Goal: Information Seeking & Learning: Compare options

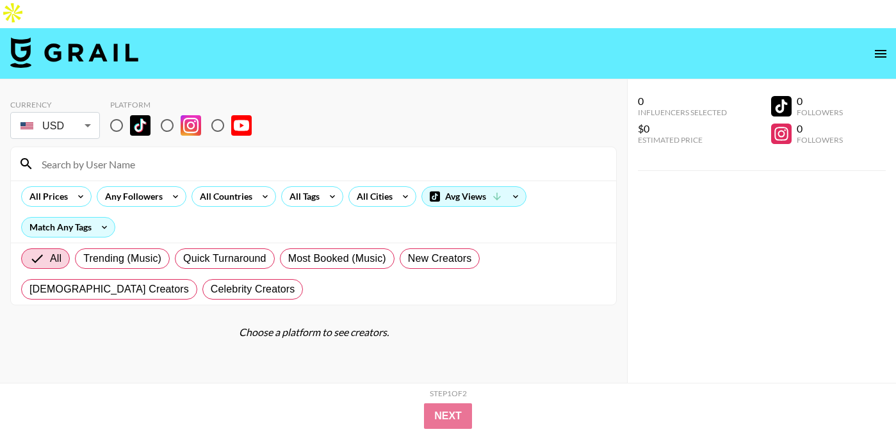
click at [121, 112] on input "radio" at bounding box center [116, 125] width 27 height 27
radio input "true"
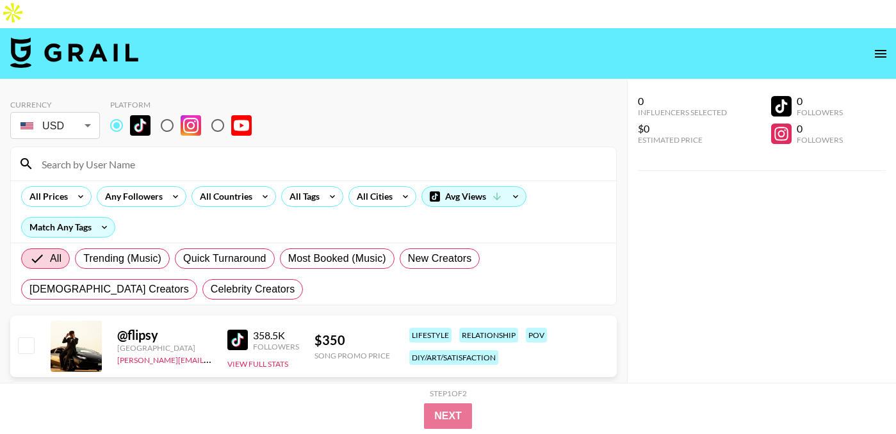
click at [156, 154] on input at bounding box center [321, 164] width 574 height 20
paste input "@AddyHarajuku"
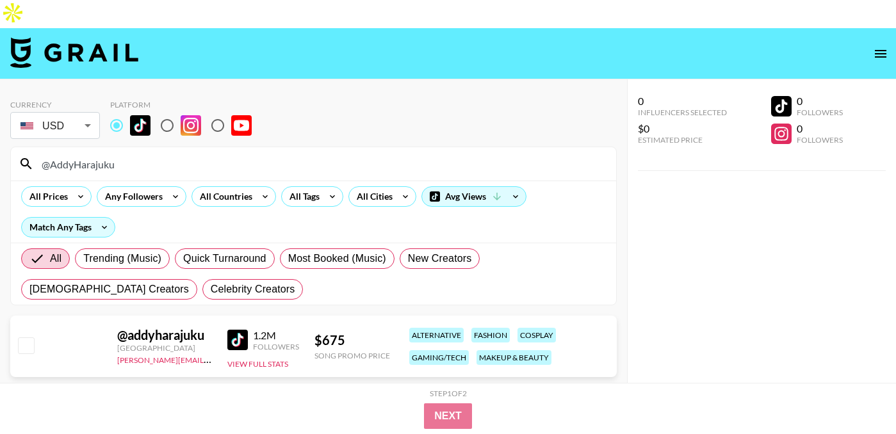
type input "@AddyHarajuku"
click at [220, 112] on input "radio" at bounding box center [217, 125] width 27 height 27
radio input "true"
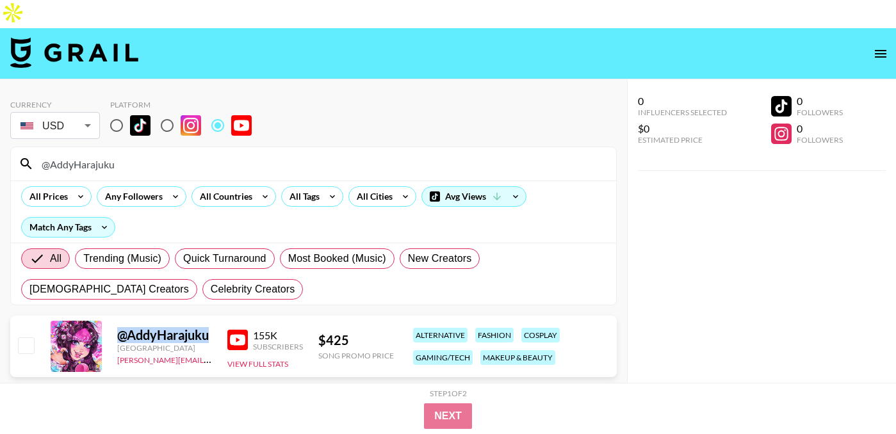
drag, startPoint x: 211, startPoint y: 309, endPoint x: 92, endPoint y: 309, distance: 118.5
click at [92, 316] on div "@ AddyHarajuku United Kingdom ahmed@grail-talent.com 155K Subscribers View Full…" at bounding box center [313, 346] width 607 height 61
copy div "@ AddyHarajuku"
click at [170, 154] on input "@AddyHarajuku" at bounding box center [321, 164] width 574 height 20
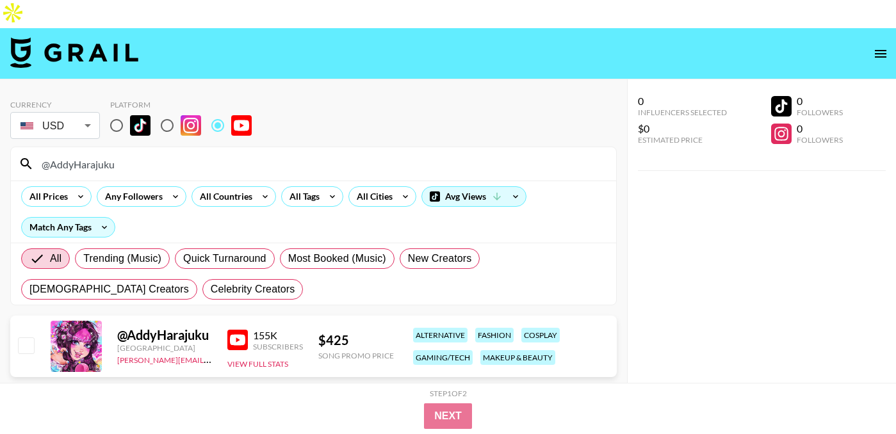
click at [170, 154] on input "@AddyHarajuku" at bounding box center [321, 164] width 574 height 20
paste input "AnastasiyaShpagina"
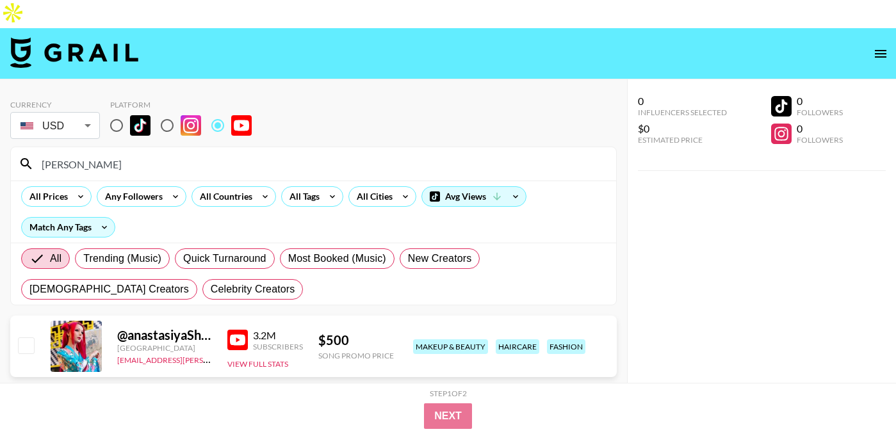
click at [159, 147] on div "AnastasiyaShpagina" at bounding box center [313, 163] width 605 height 33
click at [159, 154] on input "AnastasiyaShpagina" at bounding box center [321, 164] width 574 height 20
paste input "@BebopandBebe"
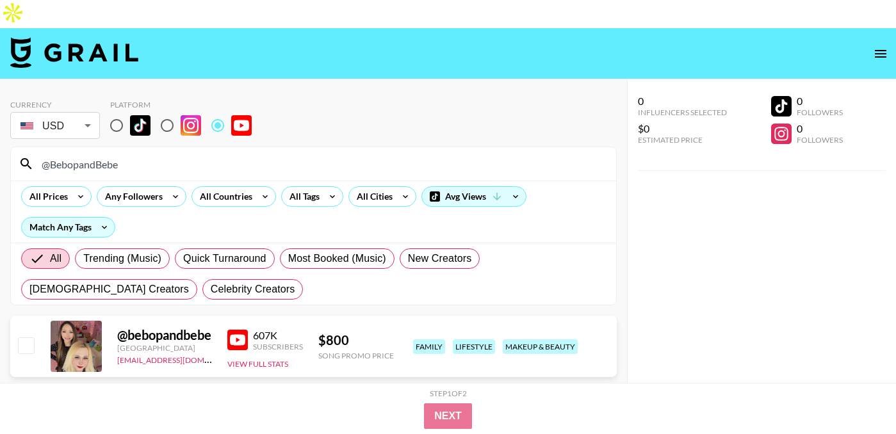
type input "@BebopandBebe"
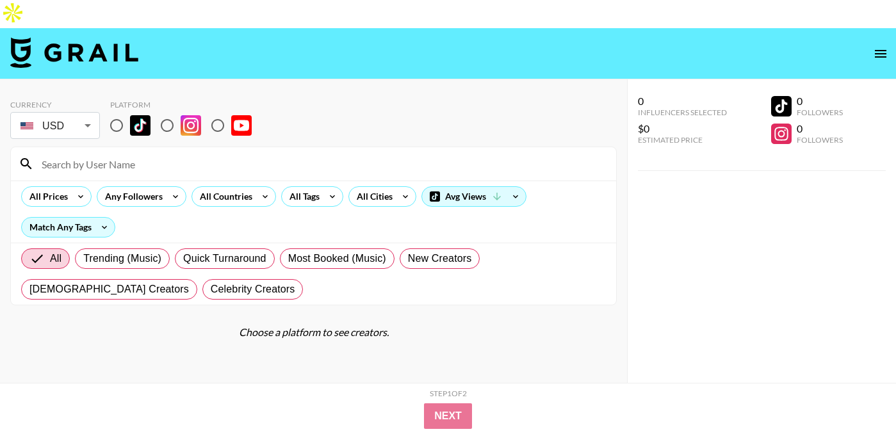
click at [117, 112] on input "radio" at bounding box center [116, 125] width 27 height 27
radio input "true"
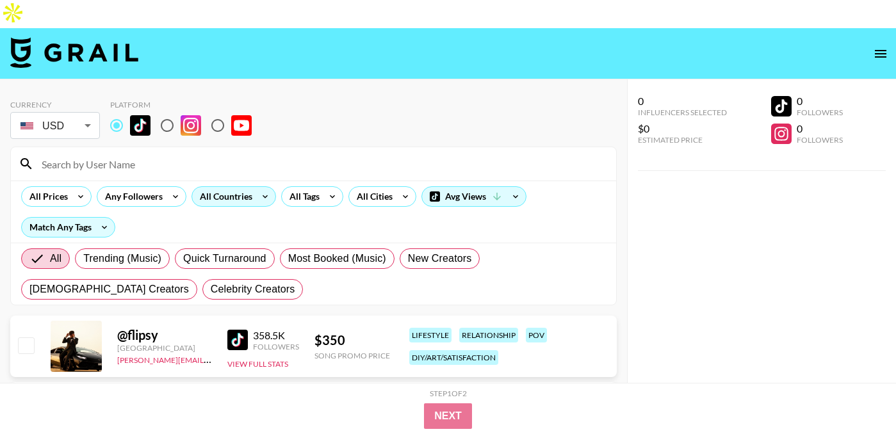
click at [264, 187] on icon at bounding box center [265, 196] width 20 height 19
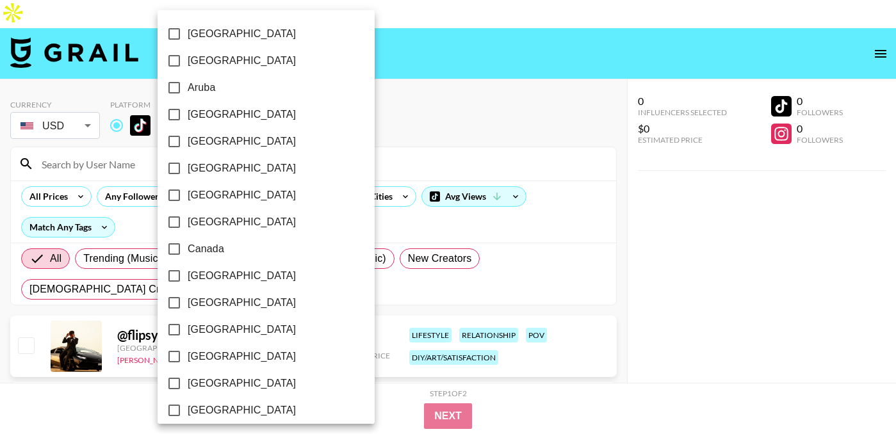
scroll to position [1059, 0]
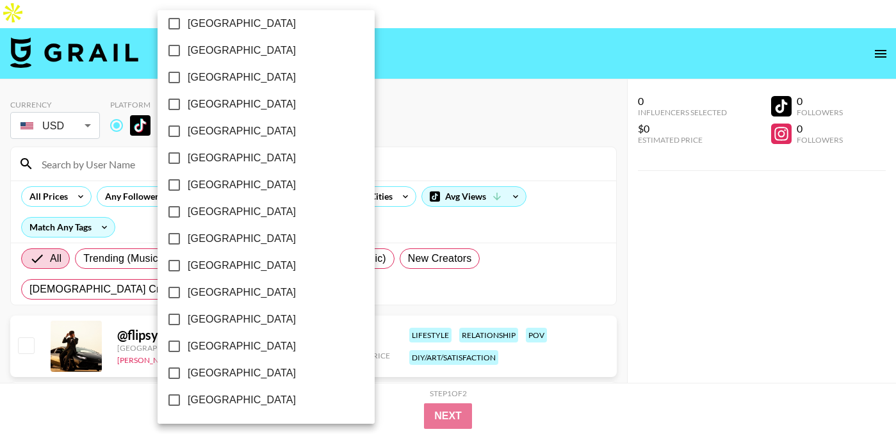
click at [225, 374] on span "[GEOGRAPHIC_DATA]" at bounding box center [242, 373] width 108 height 15
click at [188, 374] on input "[GEOGRAPHIC_DATA]" at bounding box center [174, 373] width 27 height 27
checkbox input "true"
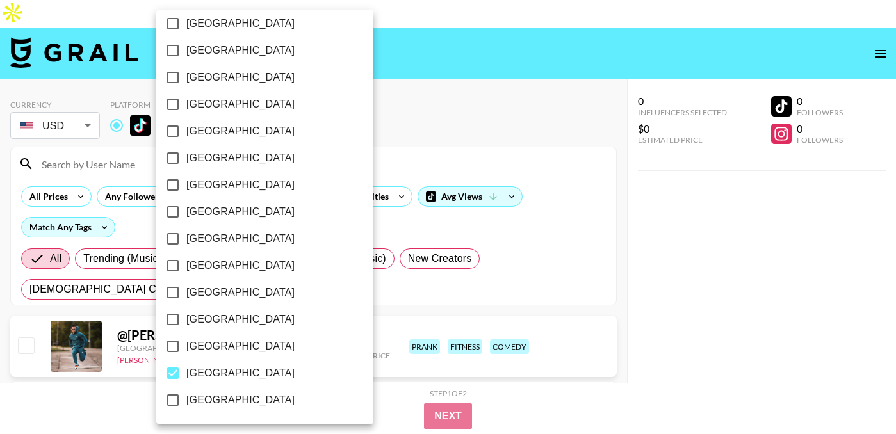
click at [447, 13] on div at bounding box center [448, 217] width 896 height 434
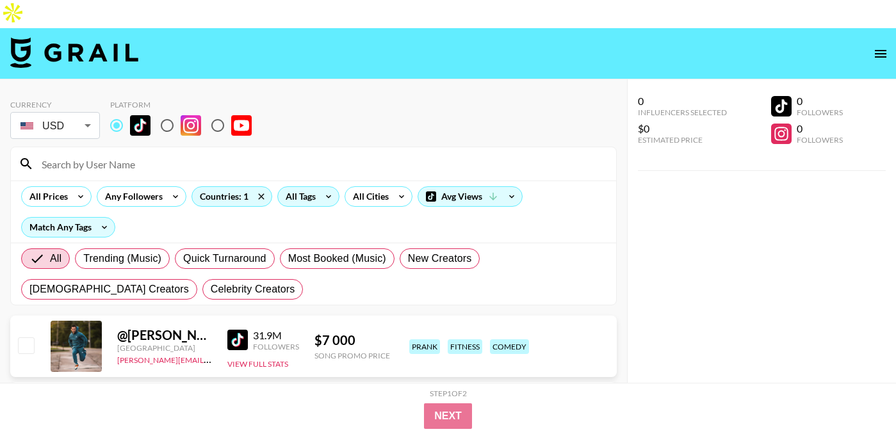
click at [307, 187] on div "All Tags" at bounding box center [298, 196] width 40 height 19
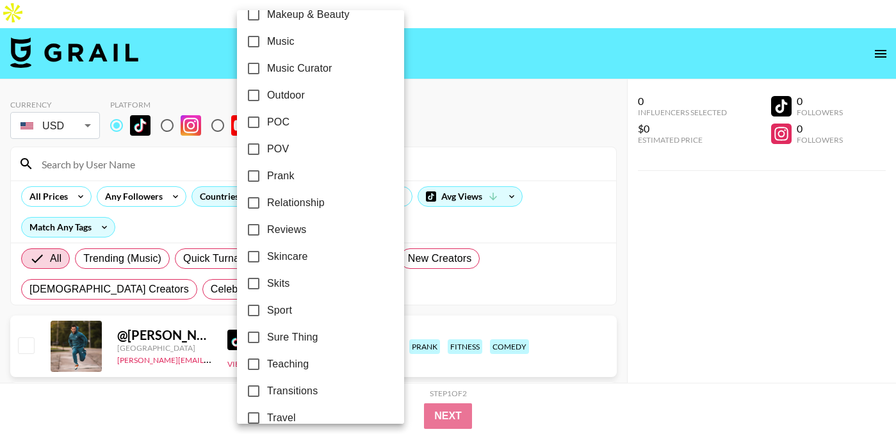
scroll to position [761, 0]
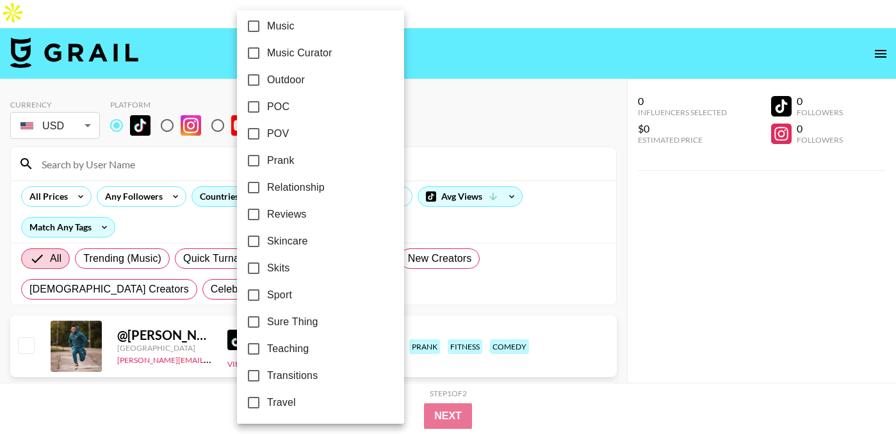
click at [297, 142] on label "POV" at bounding box center [311, 133] width 143 height 27
click at [267, 142] on input "POV" at bounding box center [253, 133] width 27 height 27
checkbox input "true"
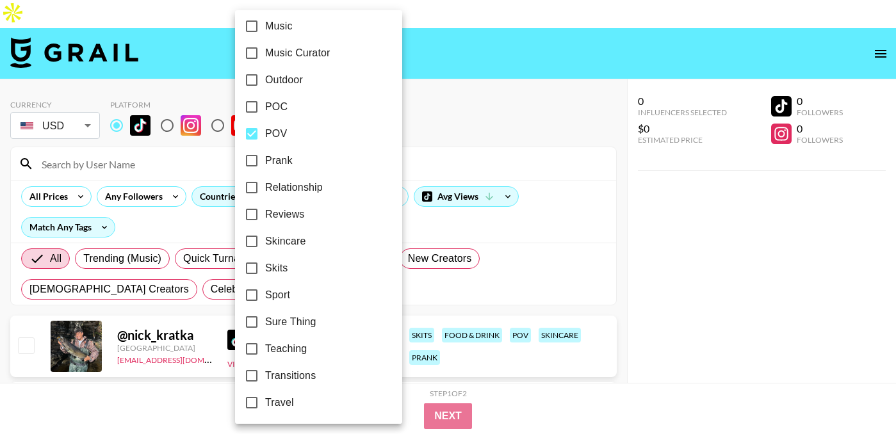
click at [445, 101] on div at bounding box center [448, 217] width 896 height 434
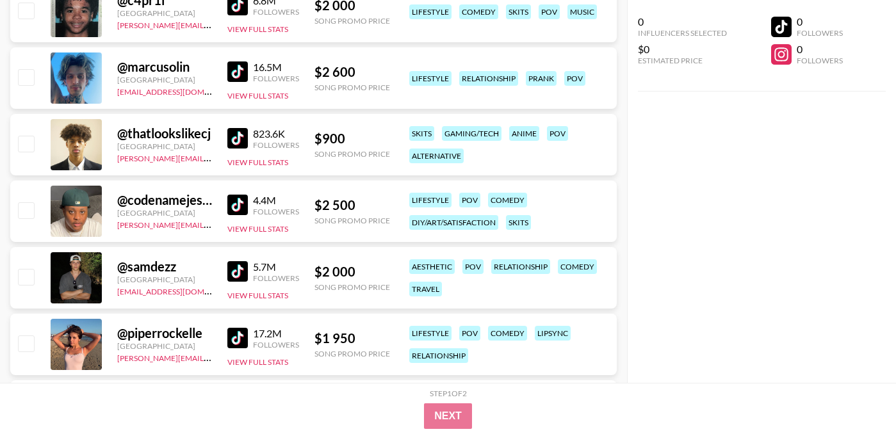
scroll to position [117, 0]
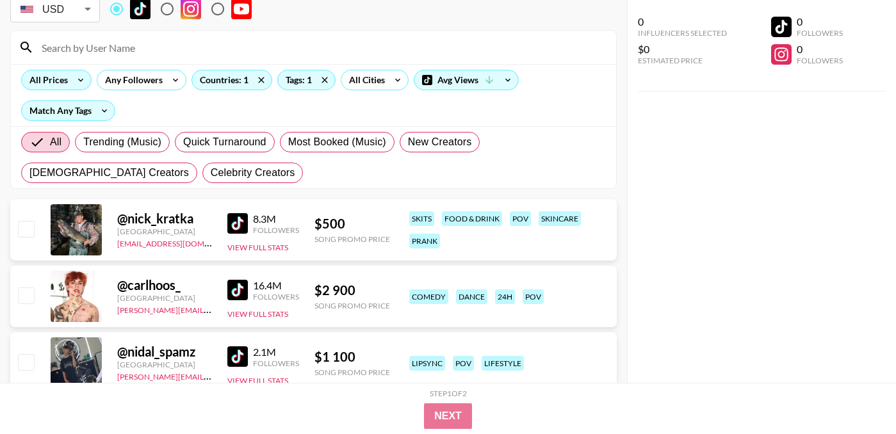
click at [63, 70] on div "All Prices" at bounding box center [46, 79] width 49 height 19
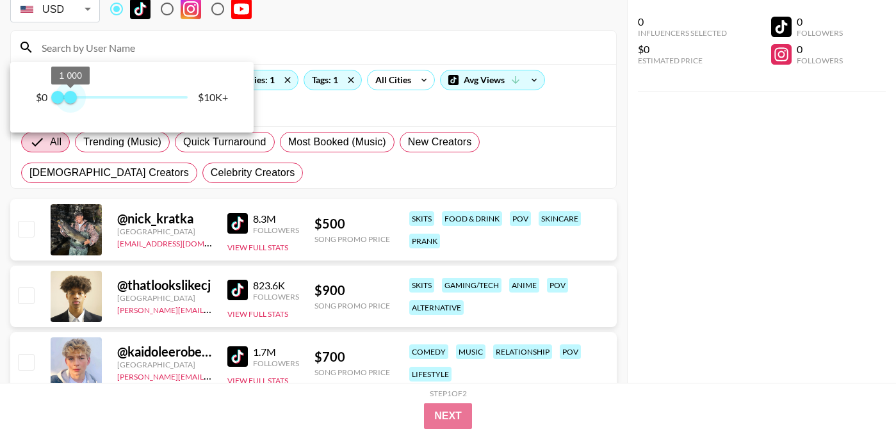
type input "750"
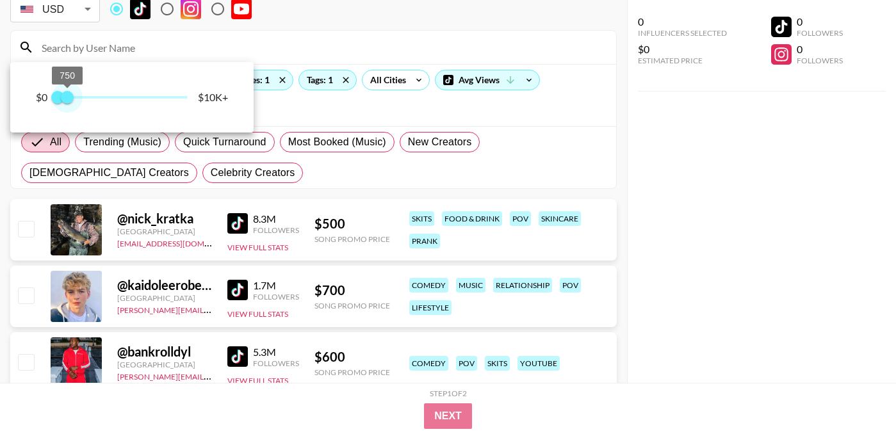
drag, startPoint x: 188, startPoint y: 97, endPoint x: 67, endPoint y: 89, distance: 121.3
click at [67, 91] on span "750" at bounding box center [67, 97] width 13 height 13
click at [325, 84] on div at bounding box center [448, 217] width 896 height 434
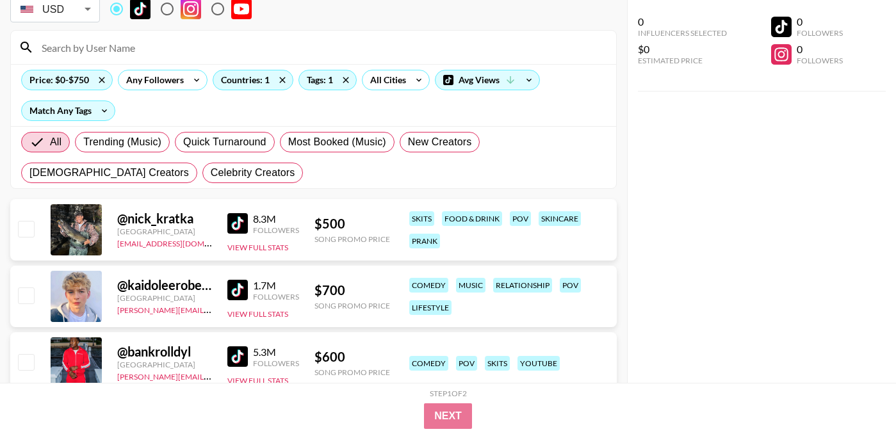
click at [243, 213] on img at bounding box center [237, 223] width 20 height 20
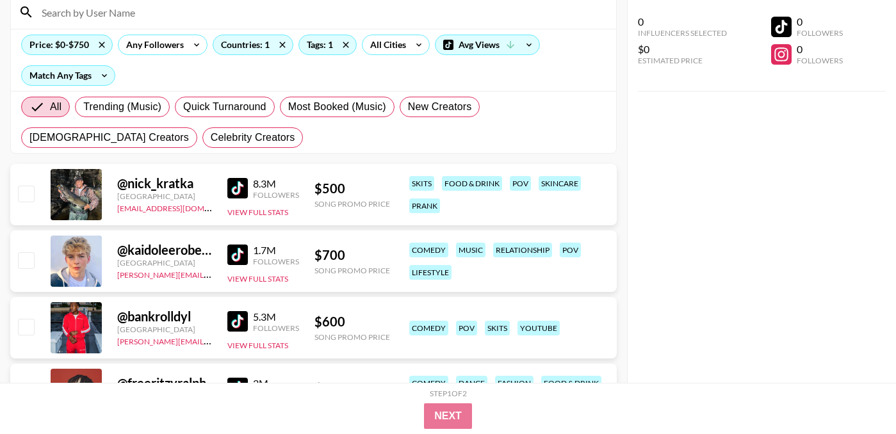
scroll to position [154, 0]
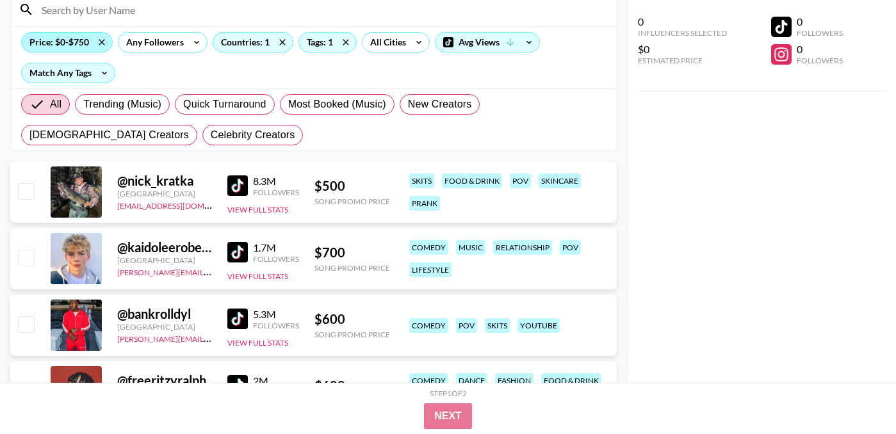
click at [83, 33] on div "Price: $0-$750" at bounding box center [67, 42] width 90 height 19
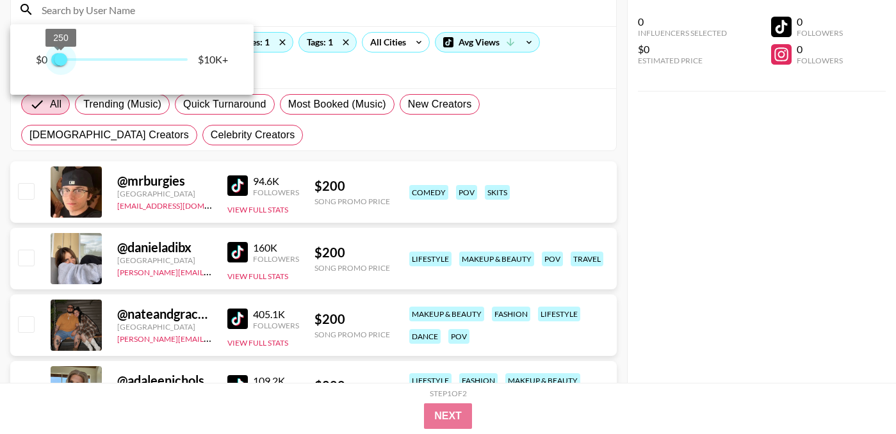
scroll to position [51, 0]
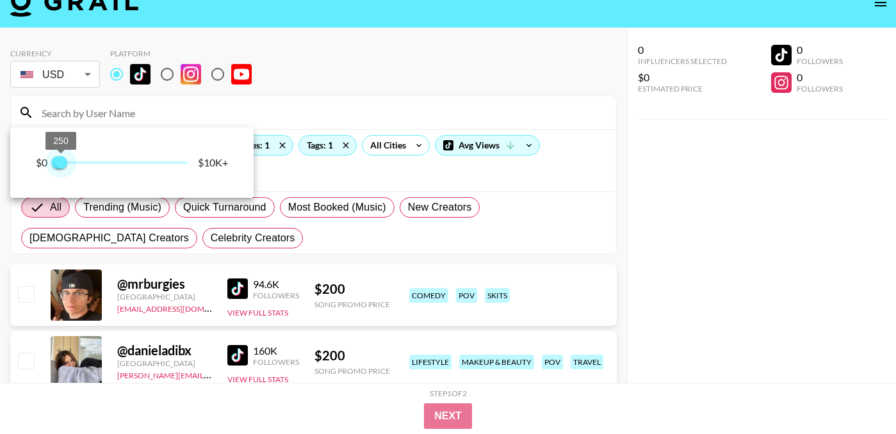
type input "500"
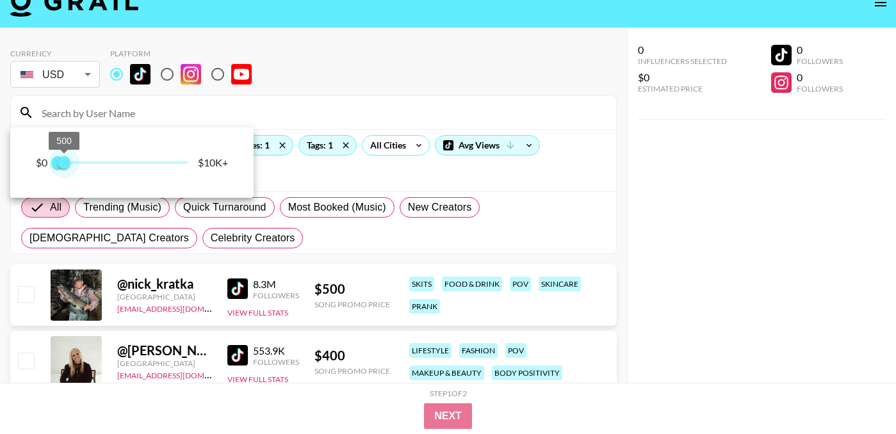
click at [65, 63] on div "$0 0 500 $10K+" at bounding box center [448, 217] width 896 height 434
click at [285, 76] on div at bounding box center [448, 217] width 896 height 434
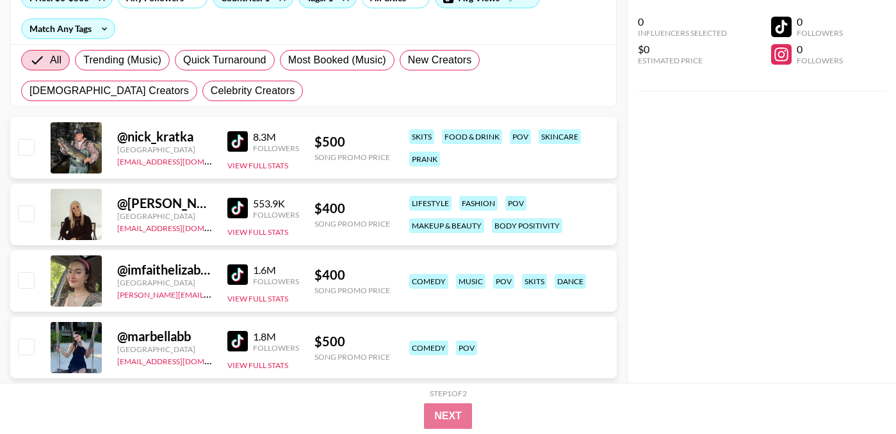
scroll to position [203, 0]
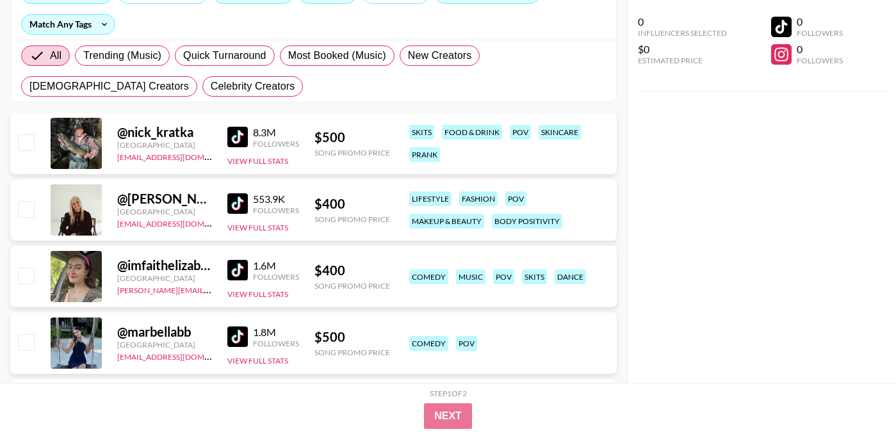
click at [241, 193] on img at bounding box center [237, 203] width 20 height 20
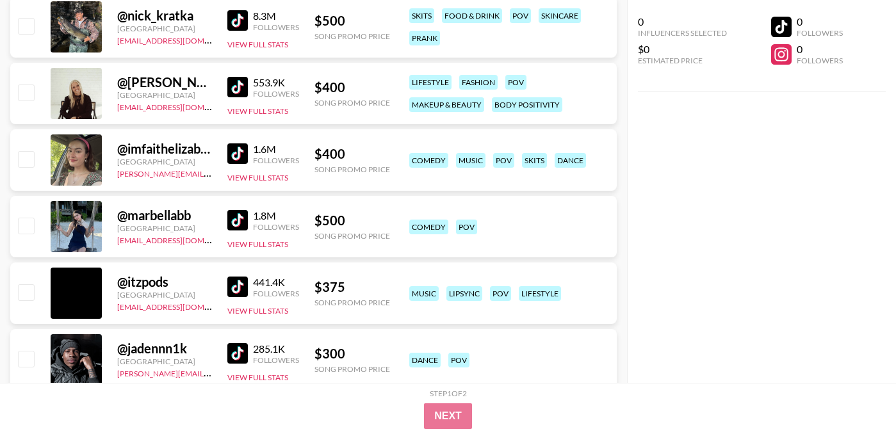
scroll to position [321, 0]
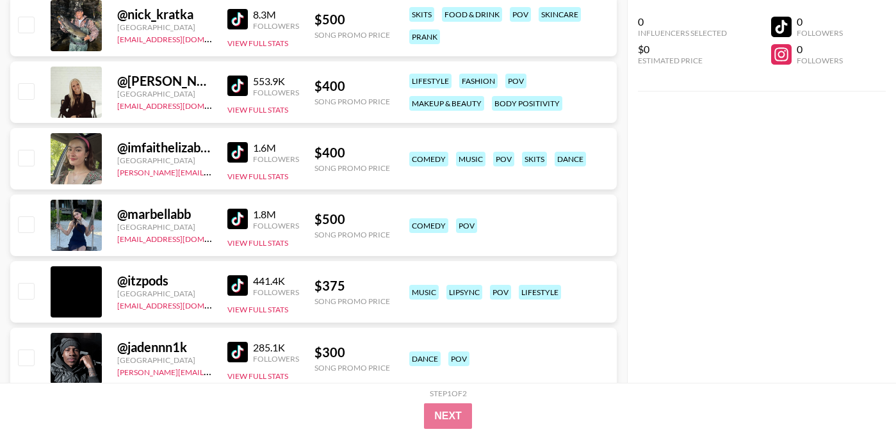
click at [236, 275] on img at bounding box center [237, 285] width 20 height 20
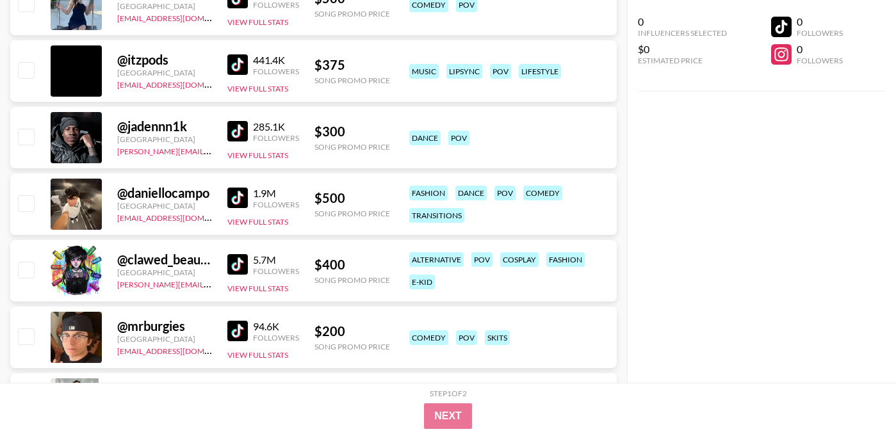
scroll to position [542, 0]
click at [241, 254] on img at bounding box center [237, 264] width 20 height 20
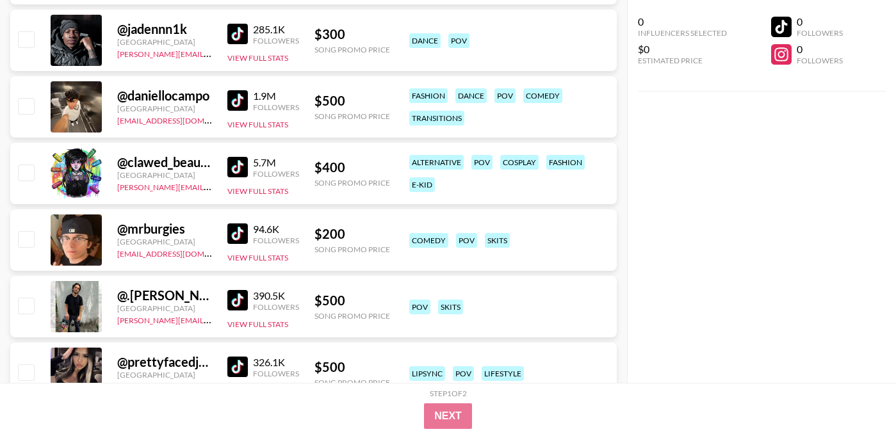
scroll to position [640, 0]
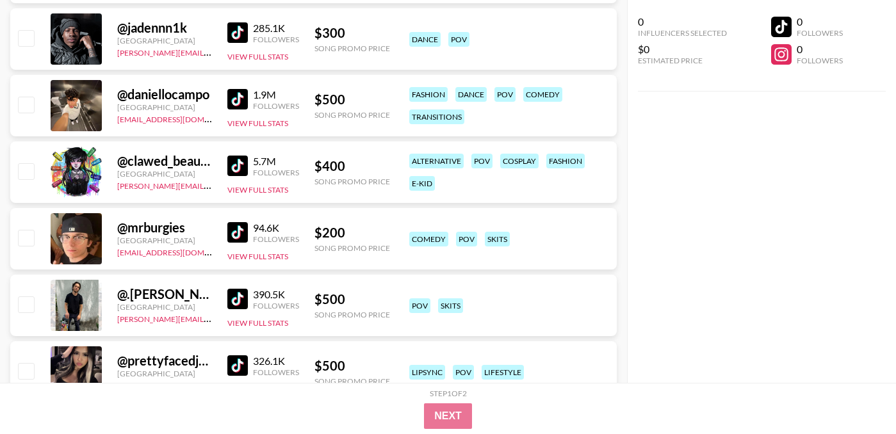
click at [234, 222] on img at bounding box center [237, 232] width 20 height 20
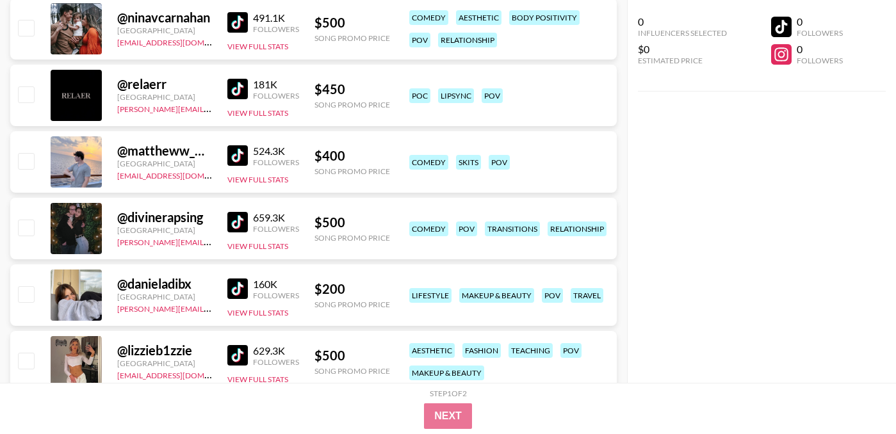
scroll to position [1051, 0]
click at [232, 278] on img at bounding box center [237, 288] width 20 height 20
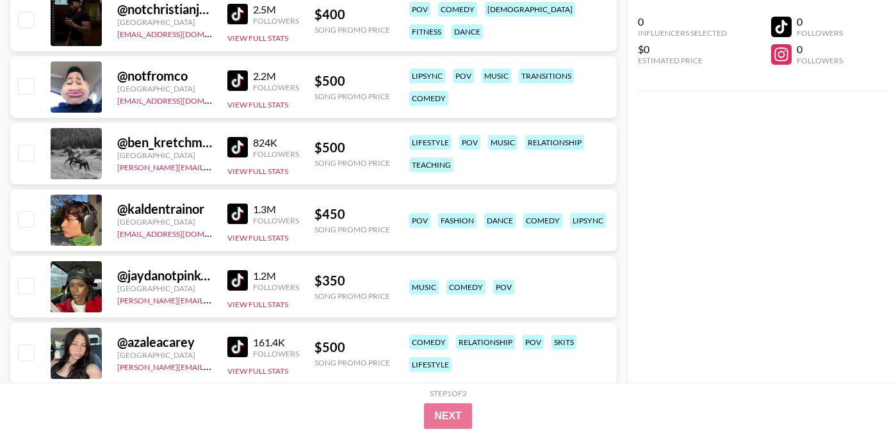
scroll to position [2058, 0]
click at [243, 270] on img at bounding box center [237, 280] width 20 height 20
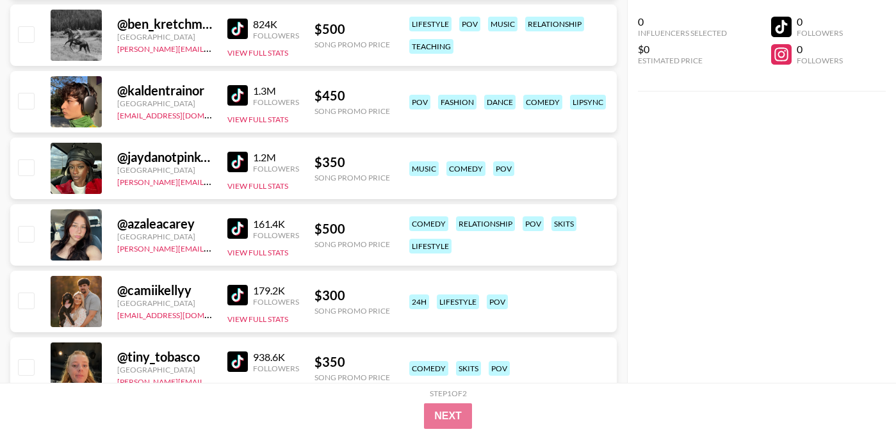
scroll to position [2179, 0]
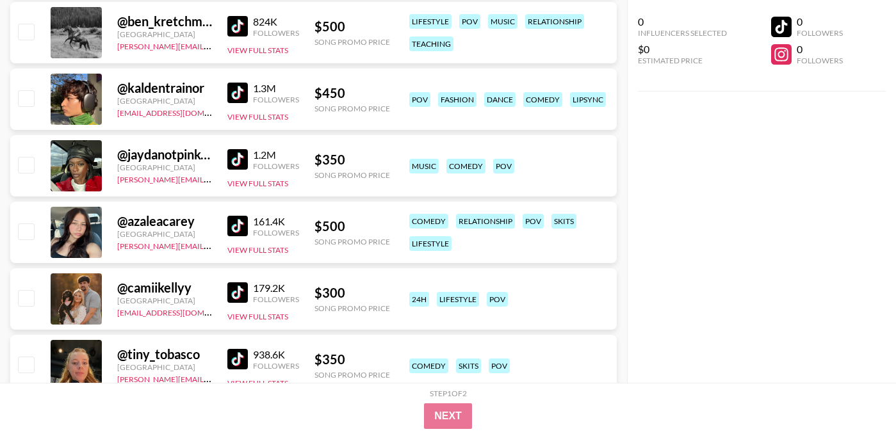
click at [234, 216] on img at bounding box center [237, 226] width 20 height 20
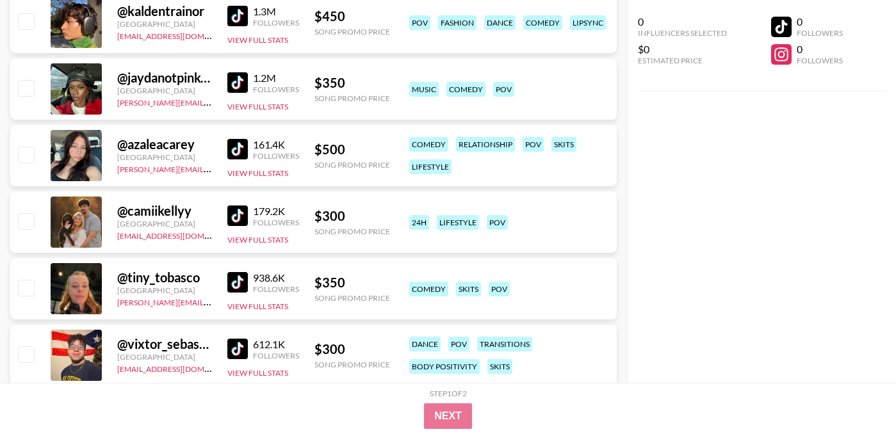
scroll to position [2258, 0]
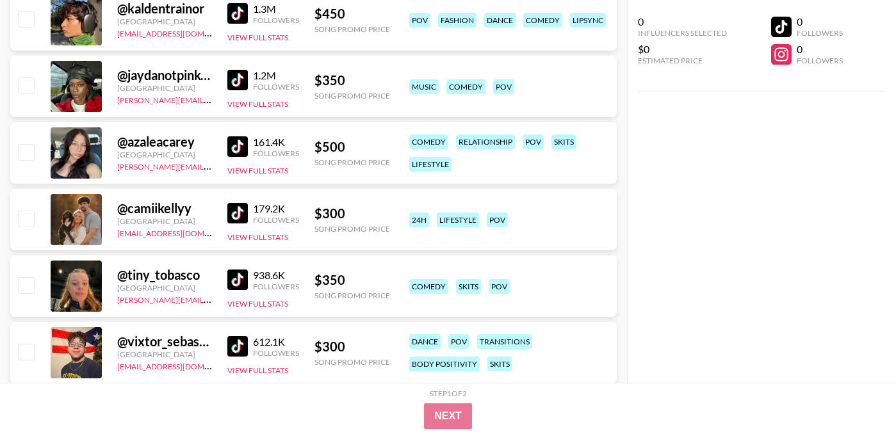
click at [241, 203] on img at bounding box center [237, 213] width 20 height 20
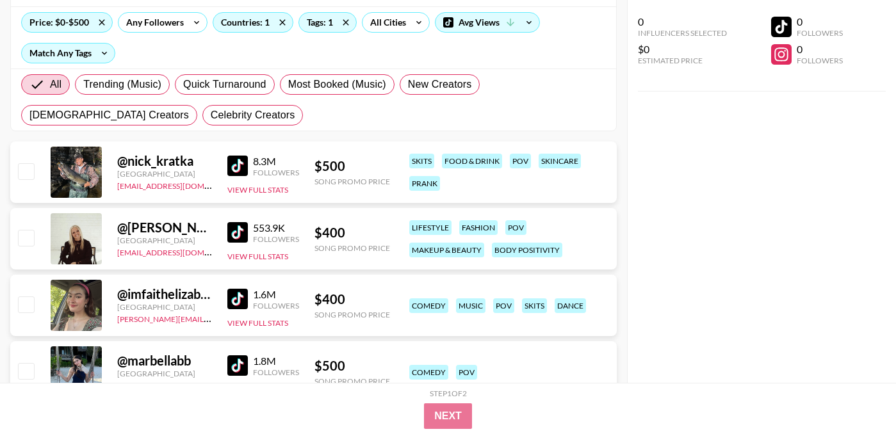
scroll to position [0, 0]
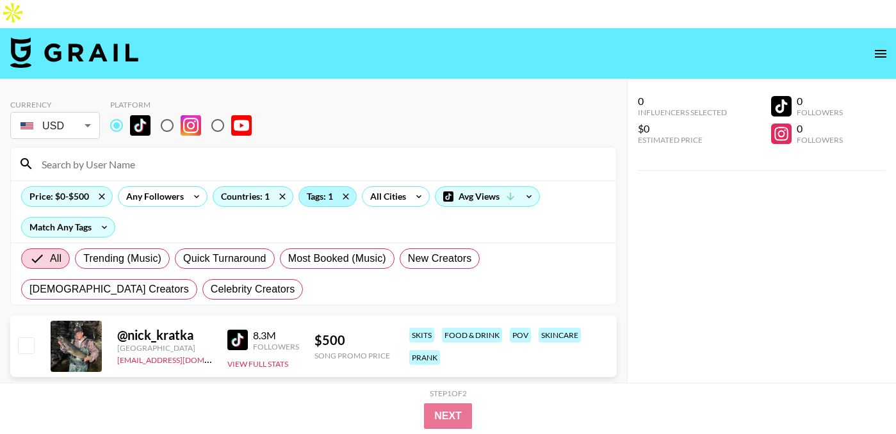
click at [325, 187] on div "Tags: 1" at bounding box center [327, 196] width 57 height 19
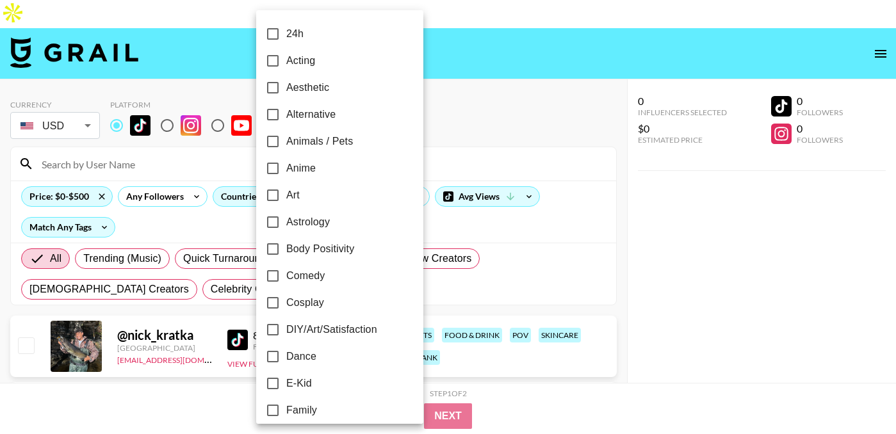
click at [289, 119] on span "Alternative" at bounding box center [310, 114] width 49 height 15
click at [286, 119] on input "Alternative" at bounding box center [272, 114] width 27 height 27
checkbox input "true"
click at [505, 92] on div at bounding box center [448, 217] width 896 height 434
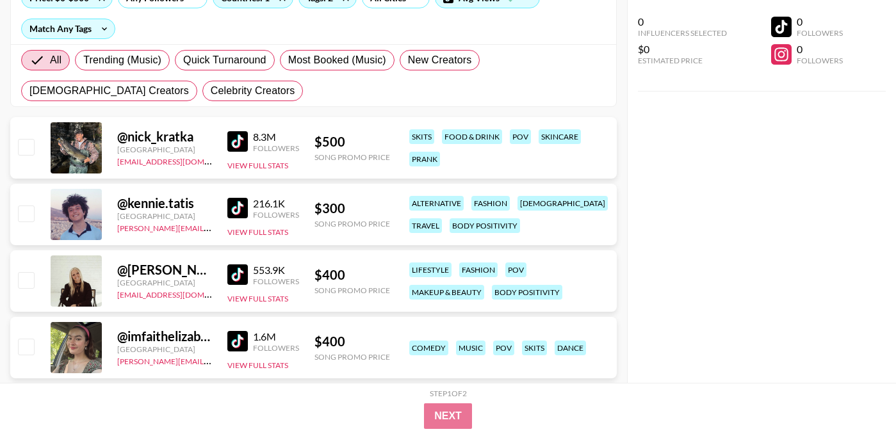
scroll to position [200, 0]
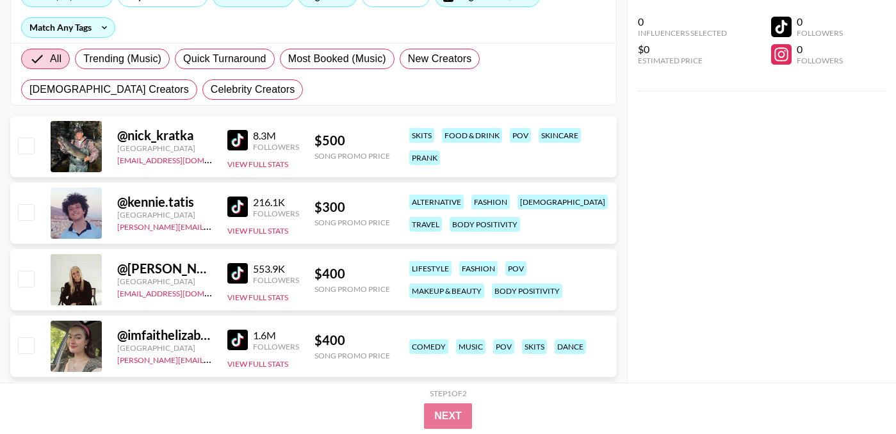
click at [240, 197] on img at bounding box center [237, 207] width 20 height 20
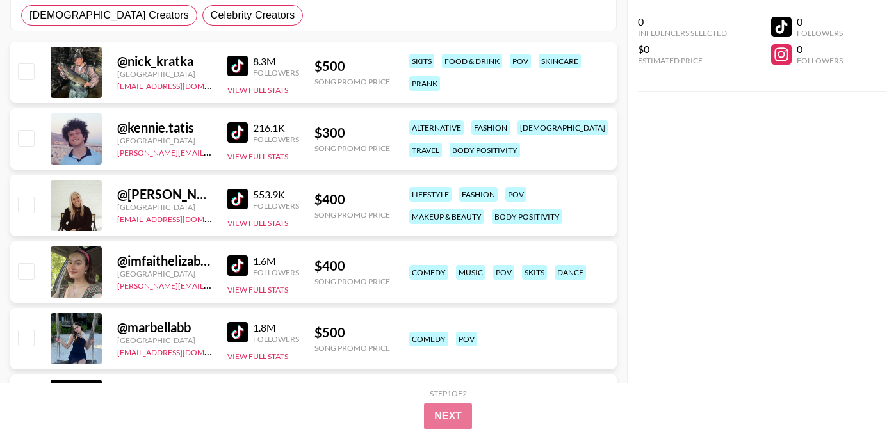
scroll to position [286, 0]
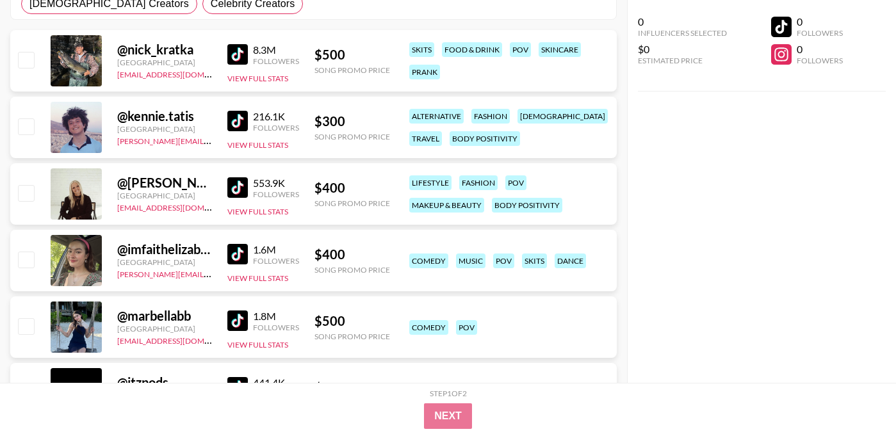
click at [234, 244] on img at bounding box center [237, 254] width 20 height 20
